Goal: Navigation & Orientation: Find specific page/section

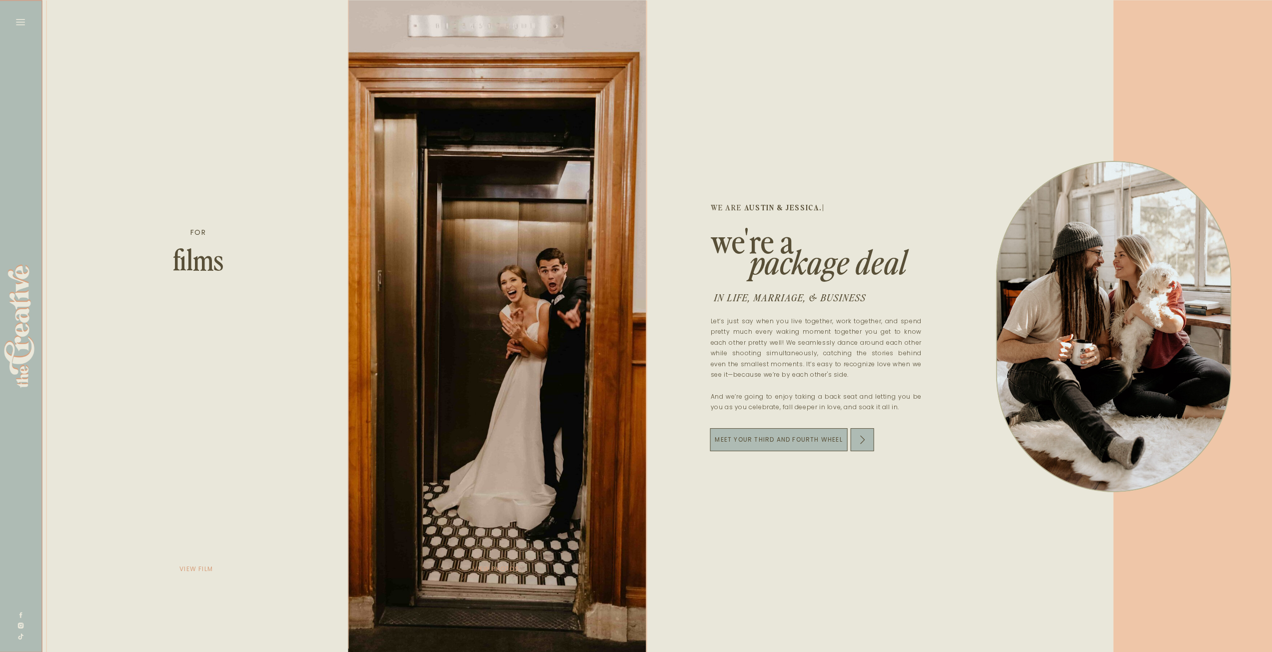
scroll to position [0, 1867]
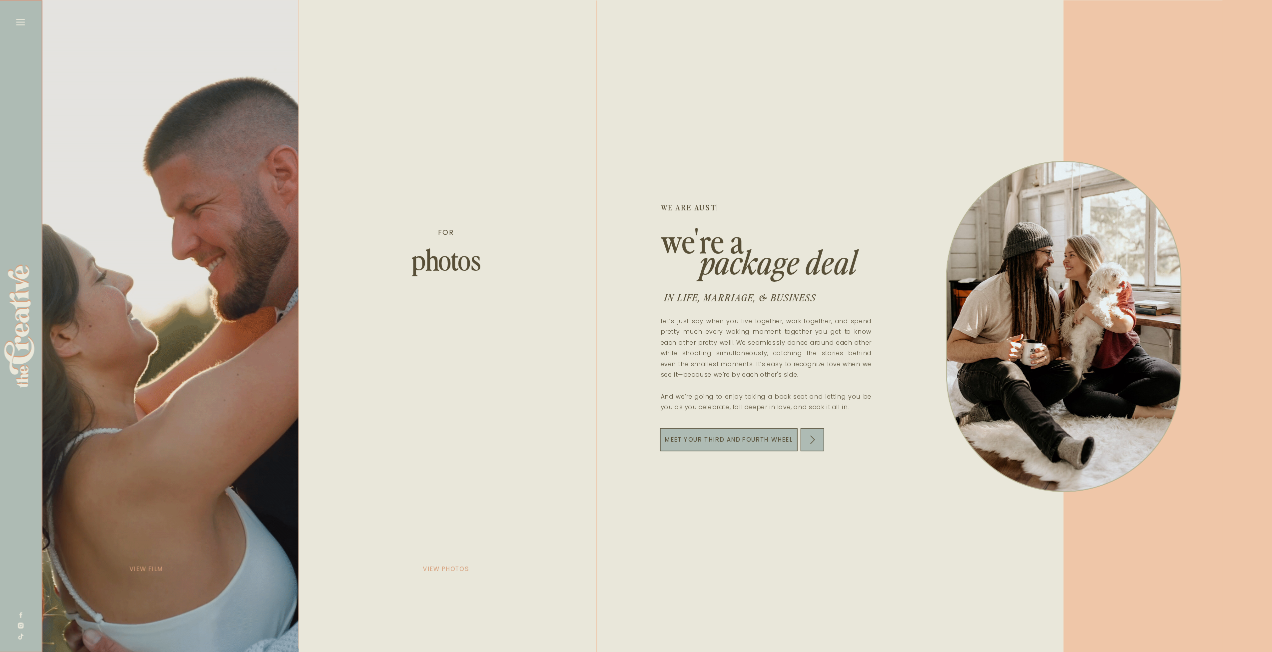
click at [154, 251] on div at bounding box center [148, 326] width 302 height 652
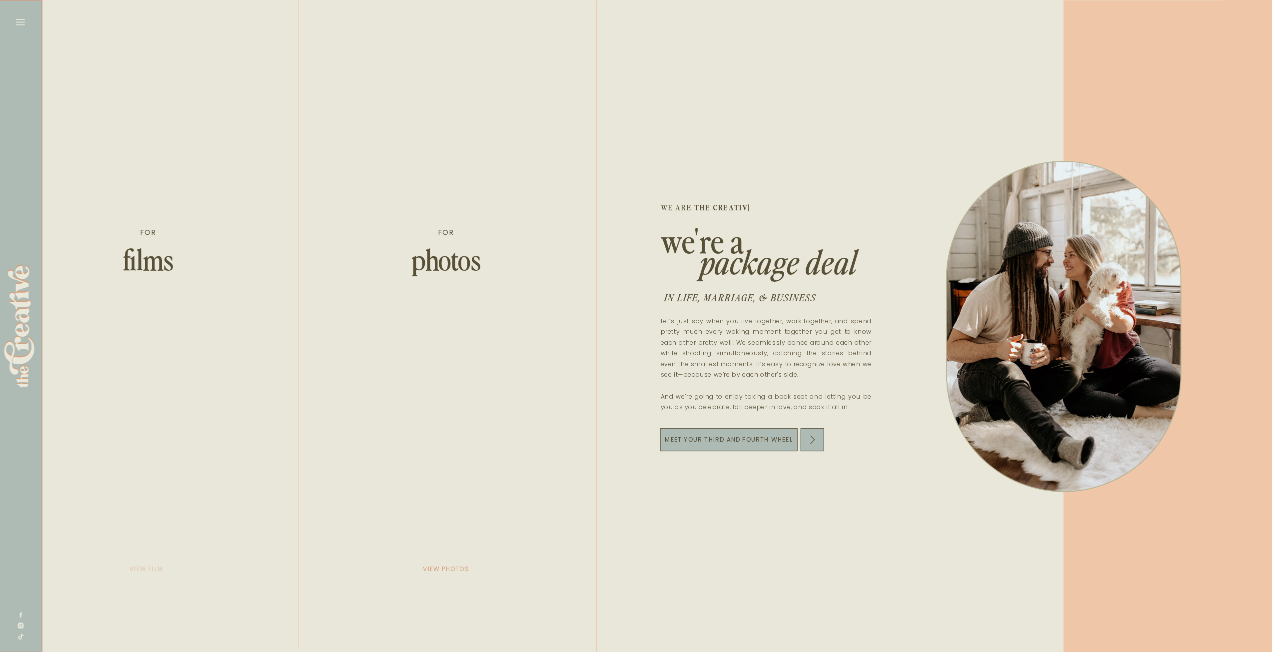
click at [139, 569] on p "view film" at bounding box center [146, 569] width 50 height 14
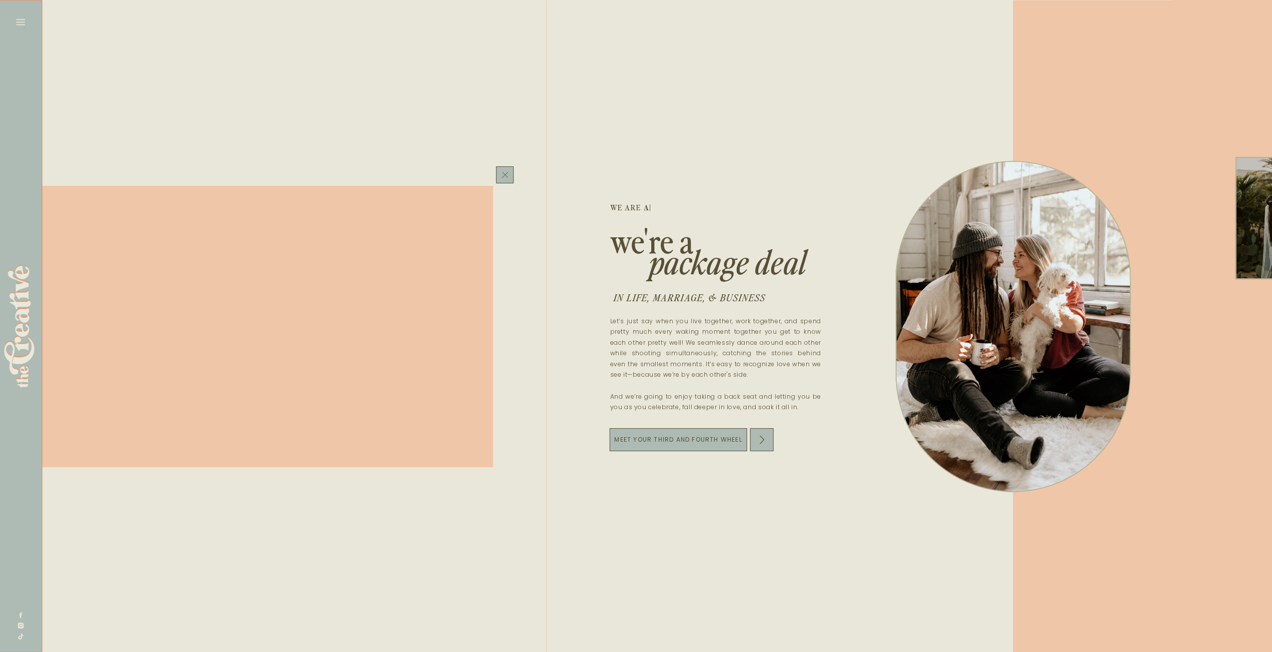
scroll to position [0, 1817]
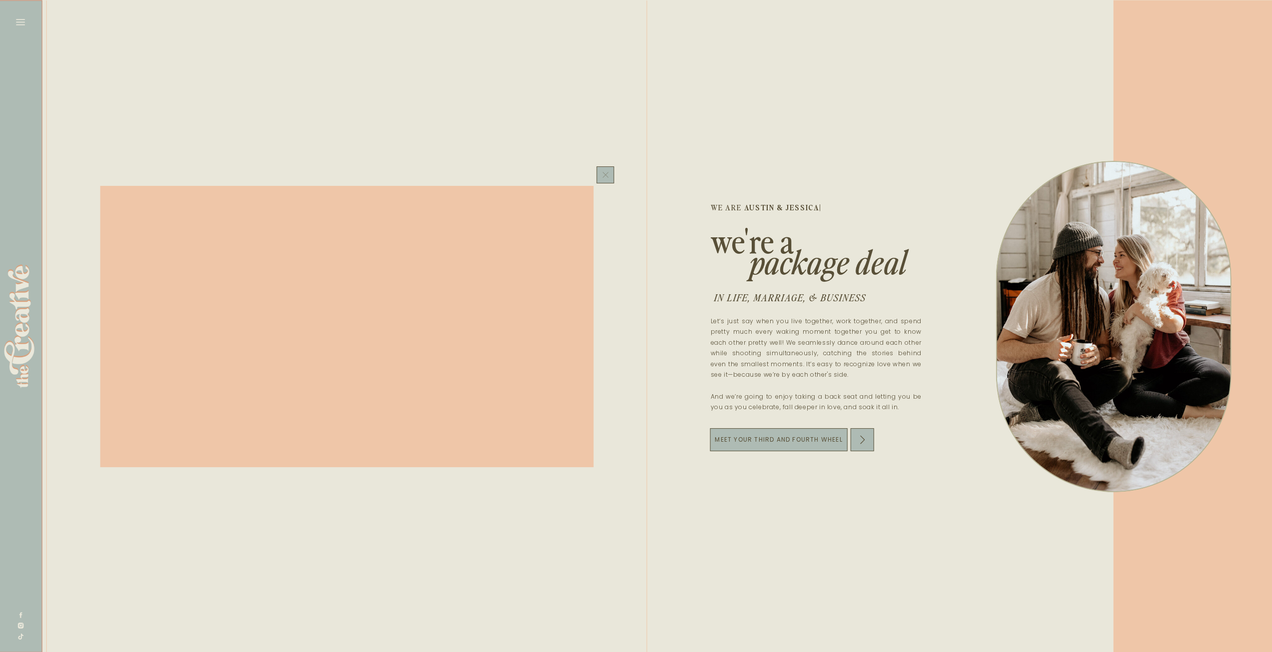
click at [607, 172] on icon at bounding box center [605, 174] width 10 height 11
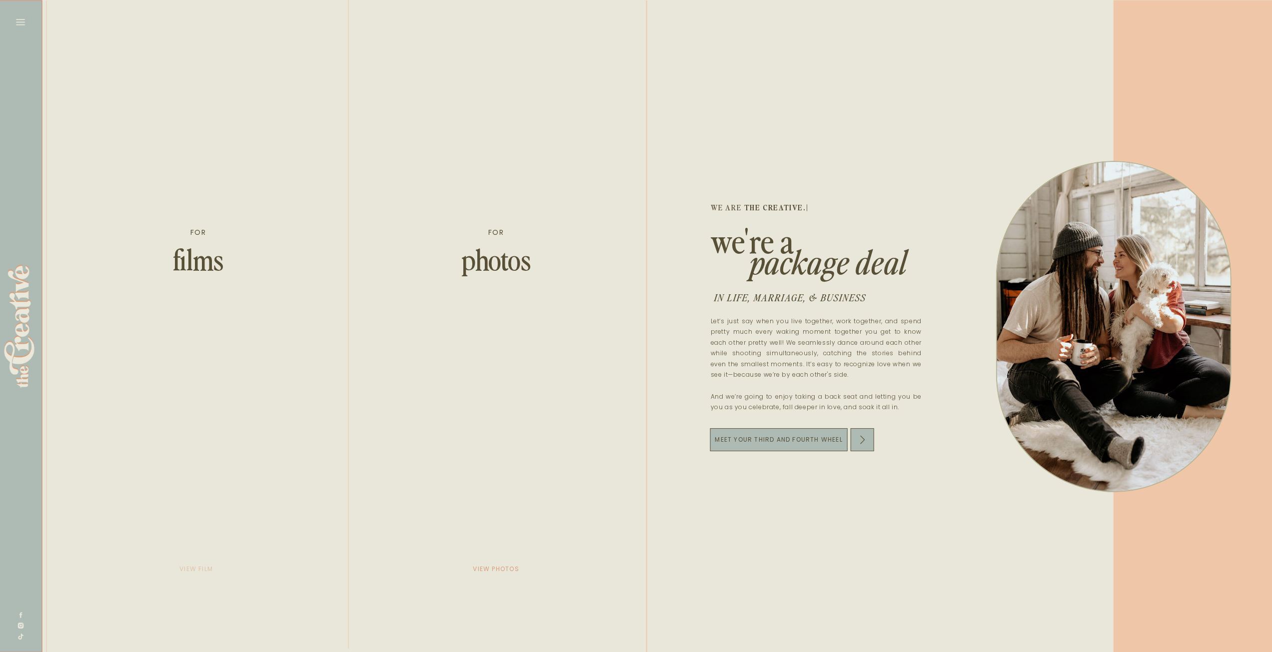
click at [192, 567] on p "view film" at bounding box center [196, 569] width 50 height 14
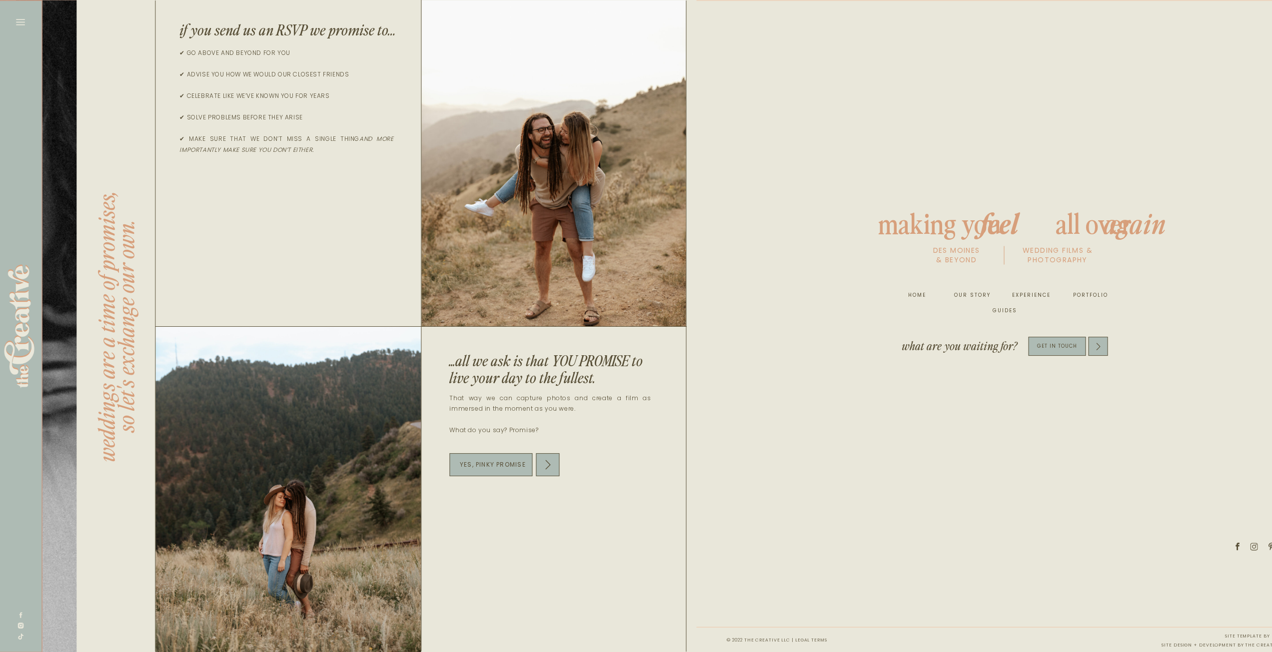
scroll to position [0, 4817]
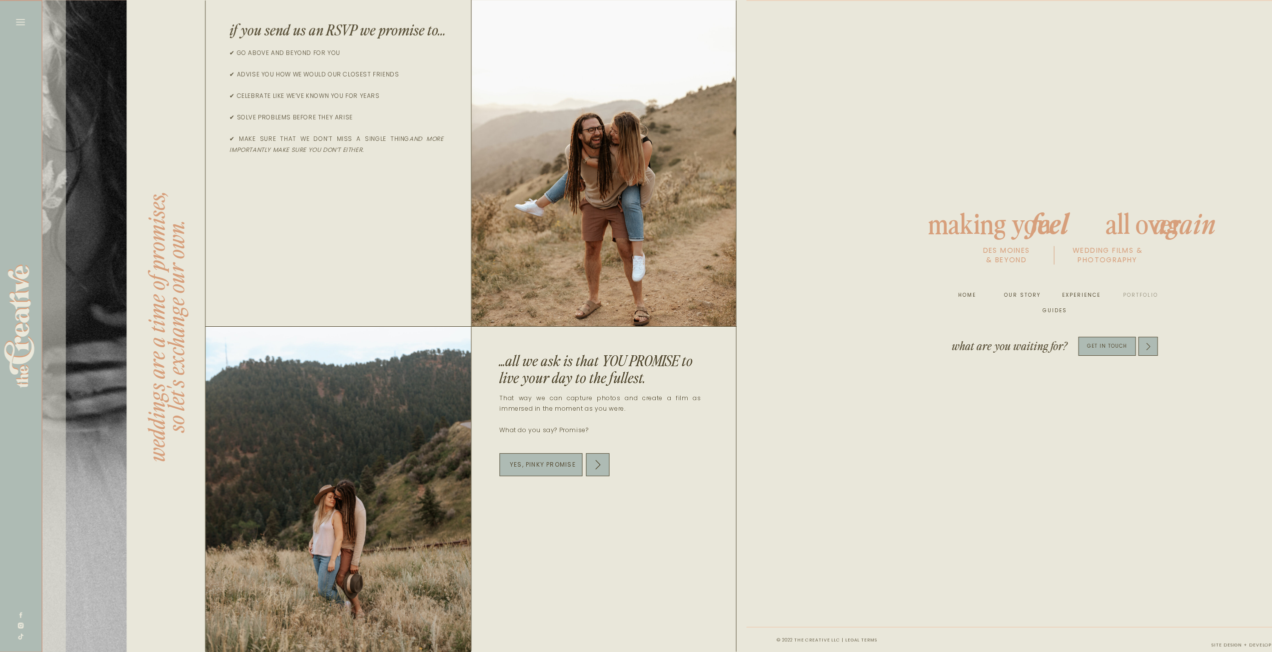
click at [1134, 293] on nav "portfolio" at bounding box center [1139, 295] width 38 height 10
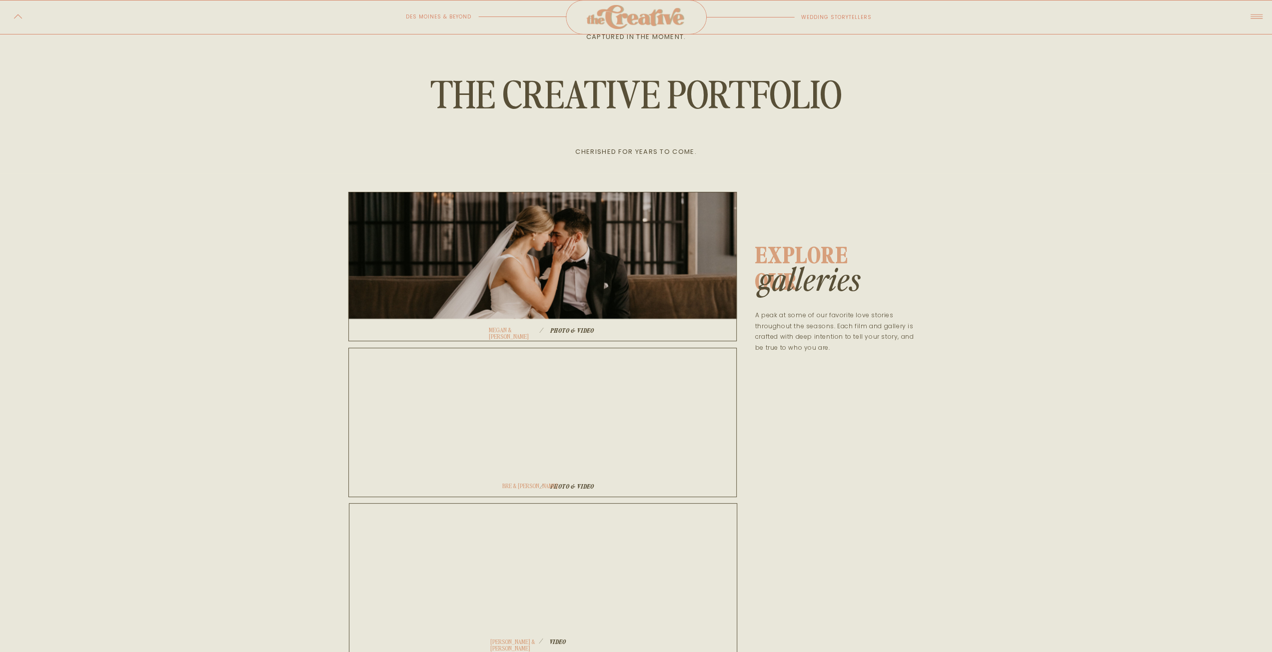
scroll to position [150, 0]
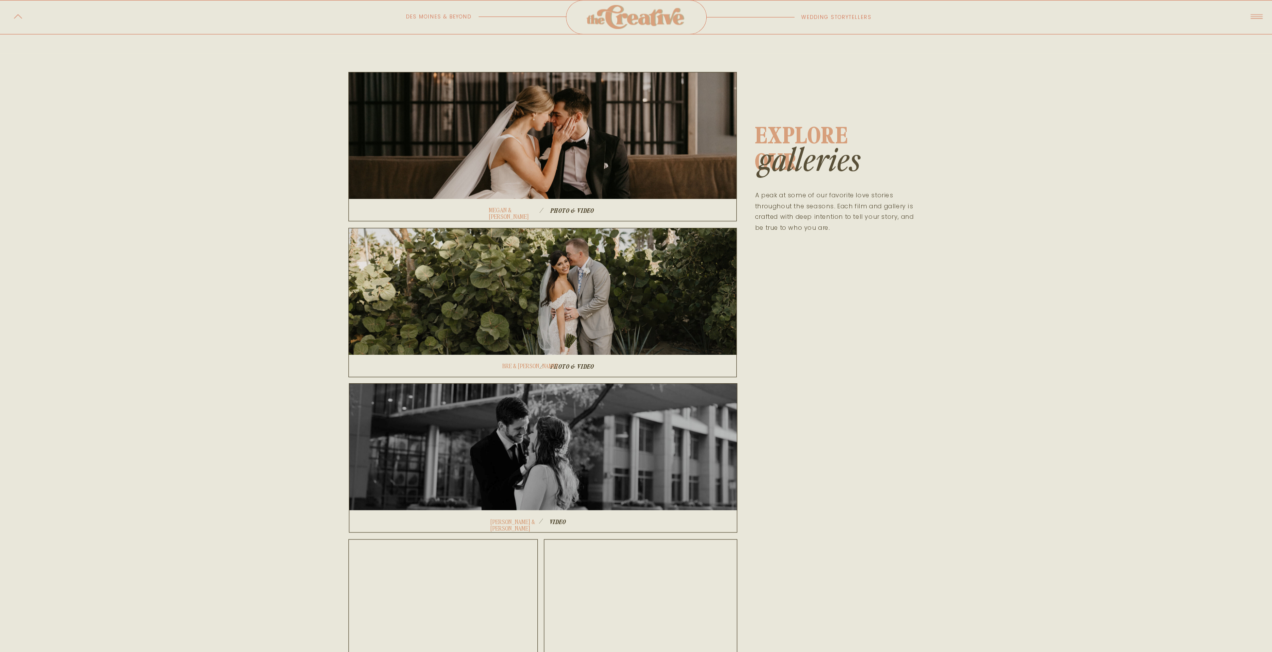
click at [522, 368] on h1 "Bre & [PERSON_NAME]" at bounding box center [533, 366] width 63 height 6
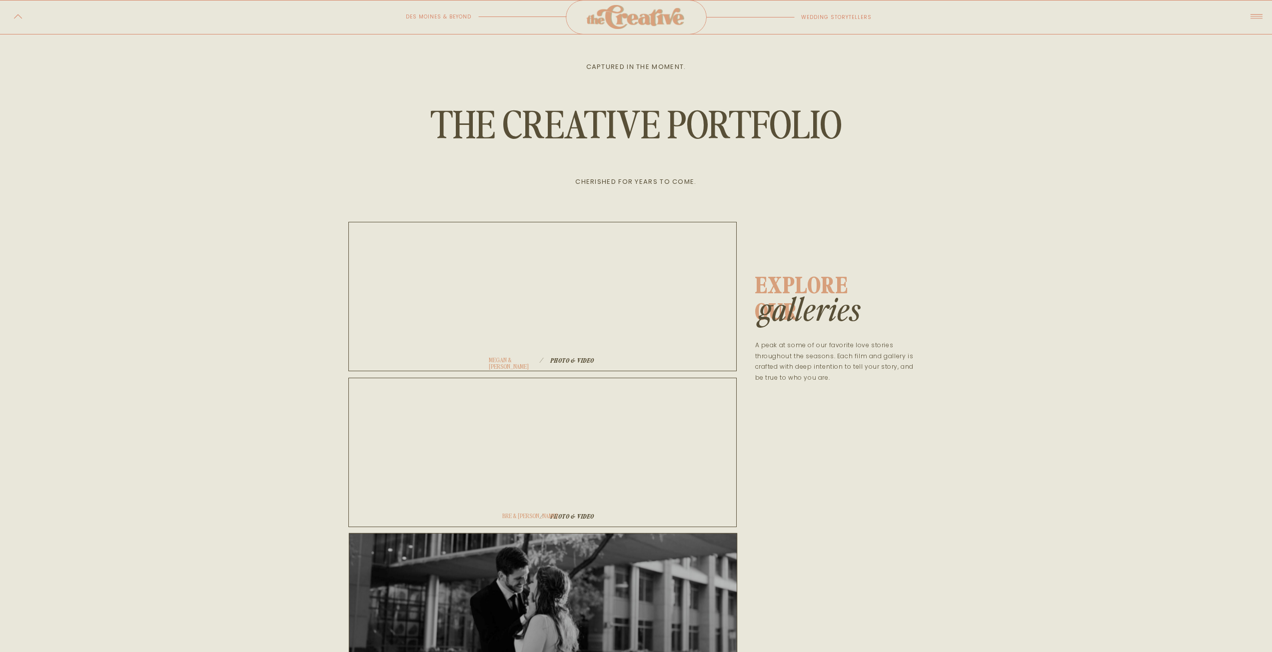
scroll to position [150, 0]
